Goal: Navigation & Orientation: Find specific page/section

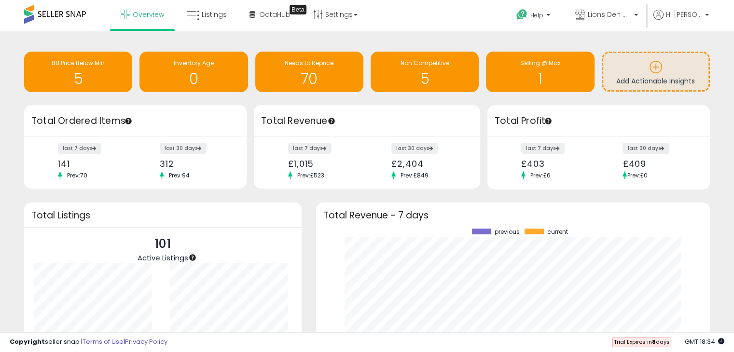
scroll to position [134, 374]
click at [143, 19] on link "Overview" at bounding box center [142, 14] width 58 height 29
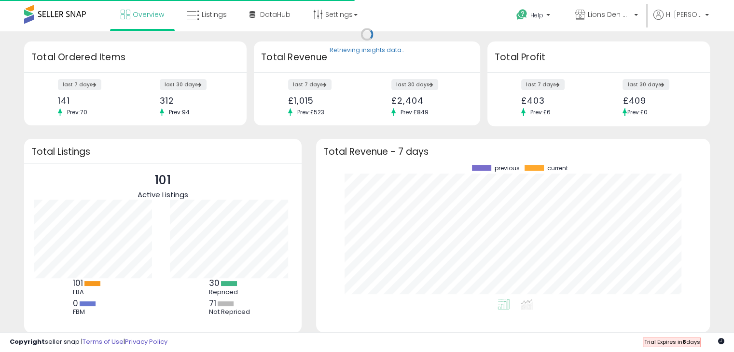
scroll to position [134, 374]
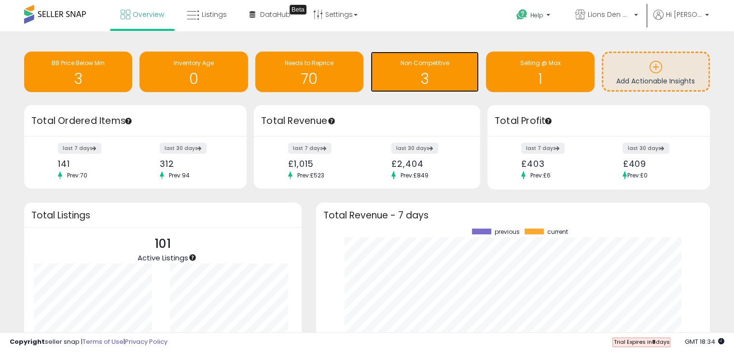
click at [432, 75] on h1 "3" at bounding box center [424, 79] width 98 height 16
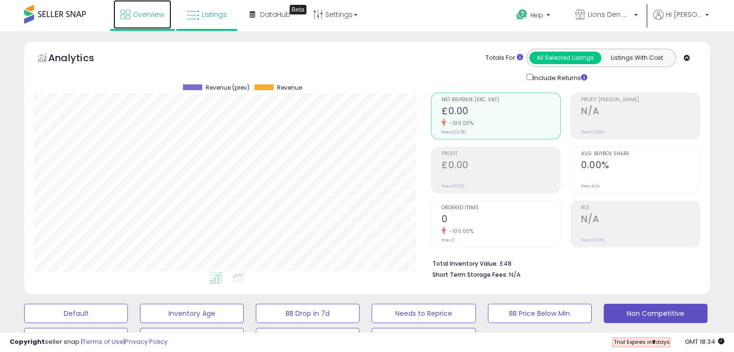
click at [158, 12] on span "Overview" at bounding box center [148, 15] width 31 height 10
